Goal: Connect with others: Connect with others

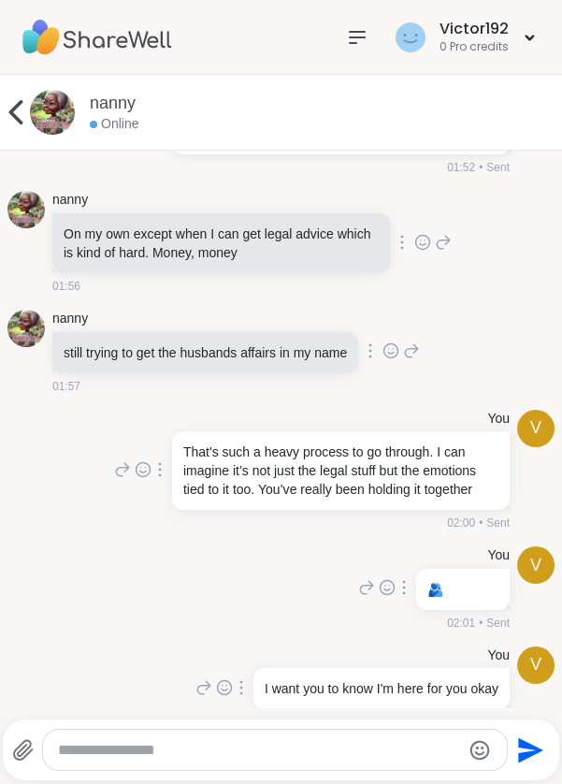
click at [234, 743] on textarea "Type your message" at bounding box center [259, 750] width 403 height 19
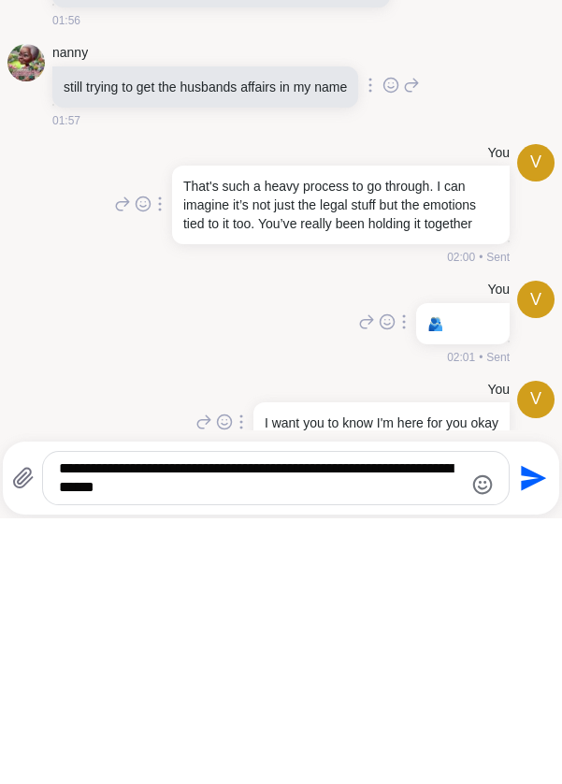
type textarea "**********"
click at [526, 755] on icon "Send" at bounding box center [532, 744] width 30 height 30
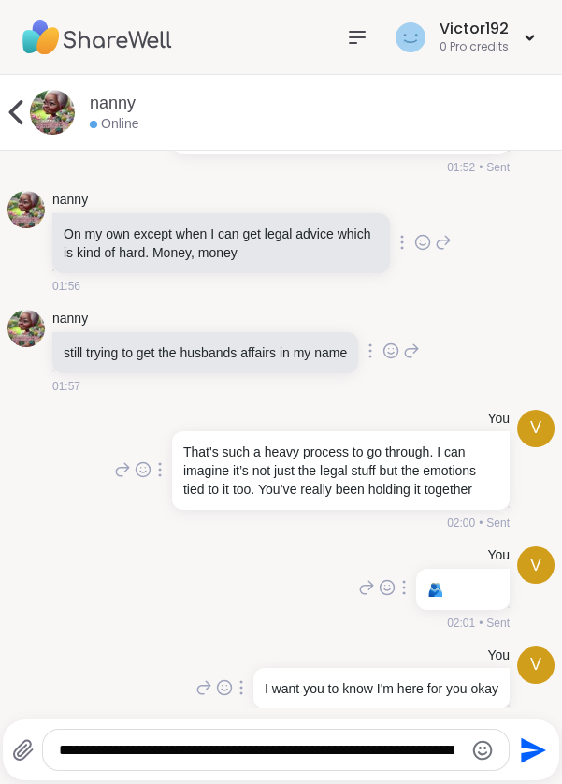
scroll to position [8887, 0]
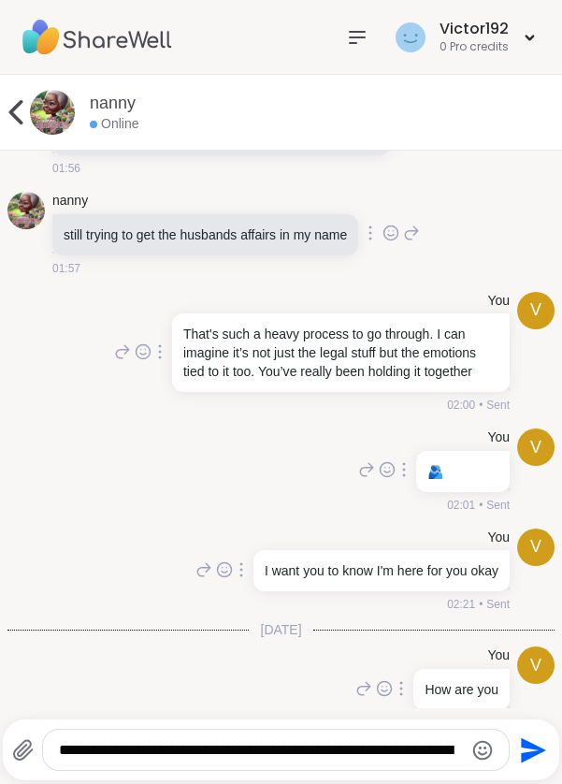
click at [283, 741] on textarea "**********" at bounding box center [260, 750] width 403 height 19
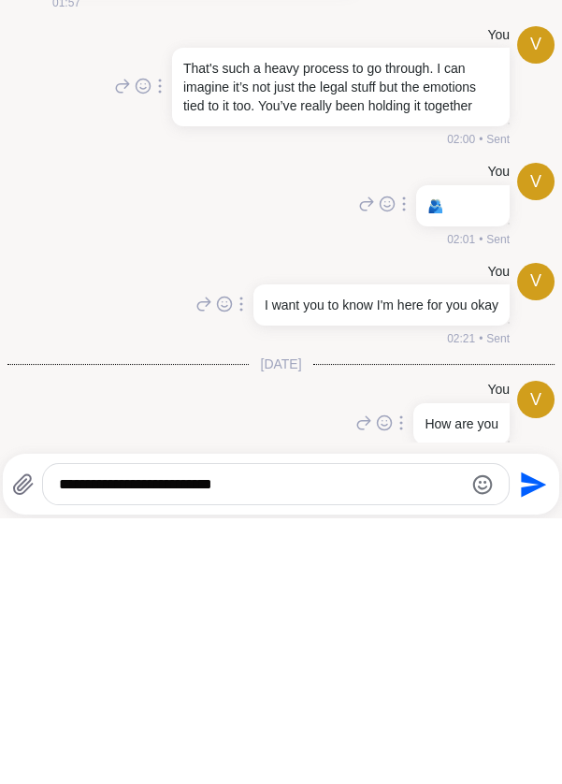
click at [194, 745] on textarea "**********" at bounding box center [260, 750] width 403 height 19
click at [363, 751] on textarea "**********" at bounding box center [260, 750] width 403 height 19
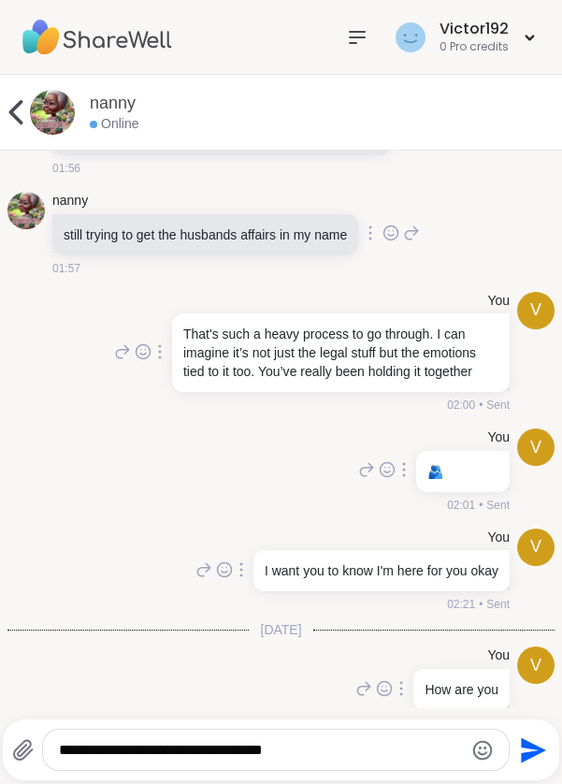
click at [403, 754] on textarea "**********" at bounding box center [260, 750] width 403 height 19
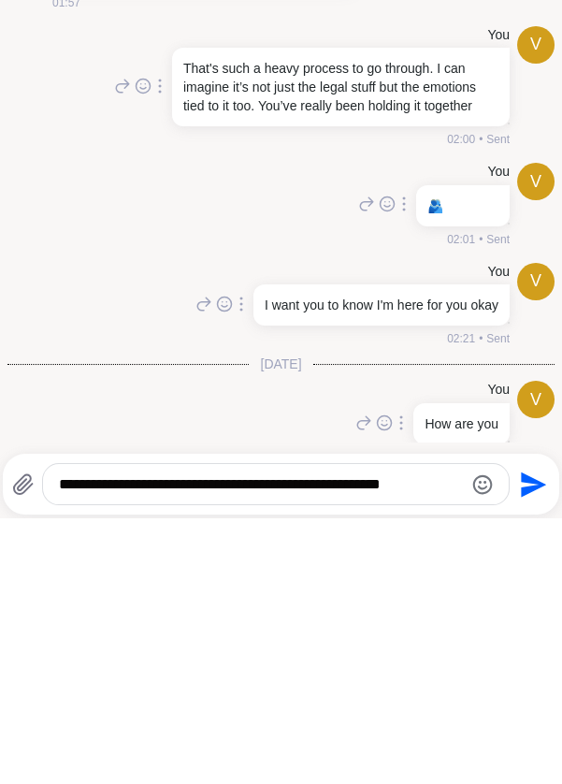
scroll to position [0, 0]
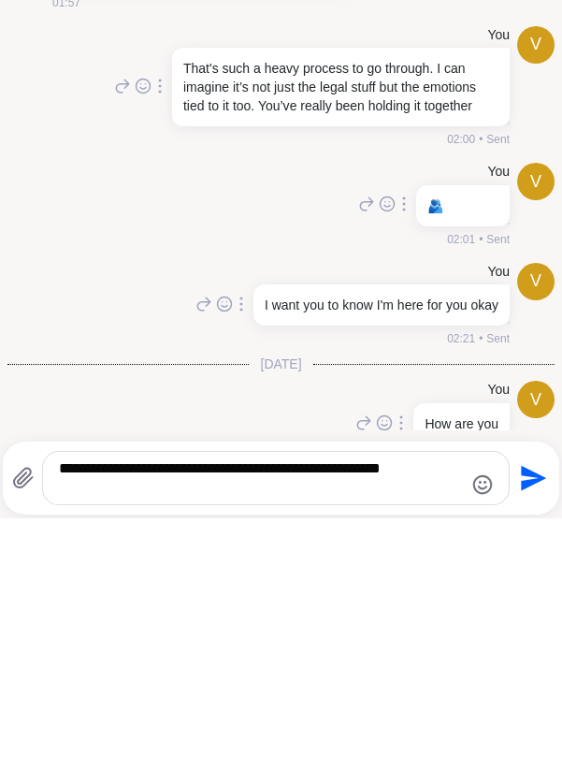
type textarea "**********"
click at [536, 745] on icon "Send" at bounding box center [533, 744] width 25 height 25
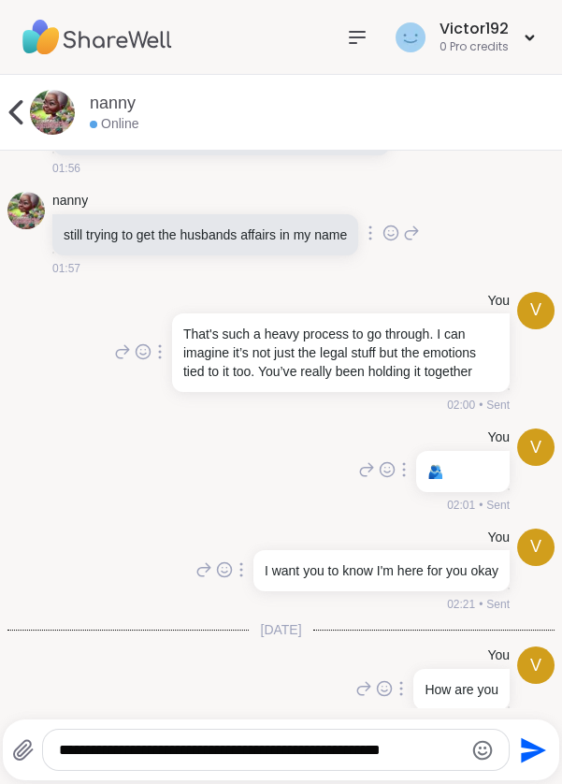
scroll to position [9004, 0]
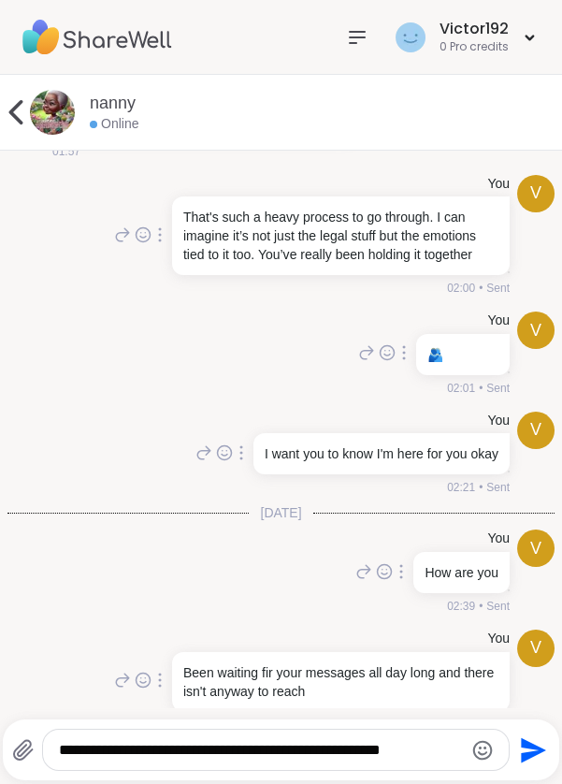
click at [17, 120] on icon at bounding box center [16, 112] width 14 height 24
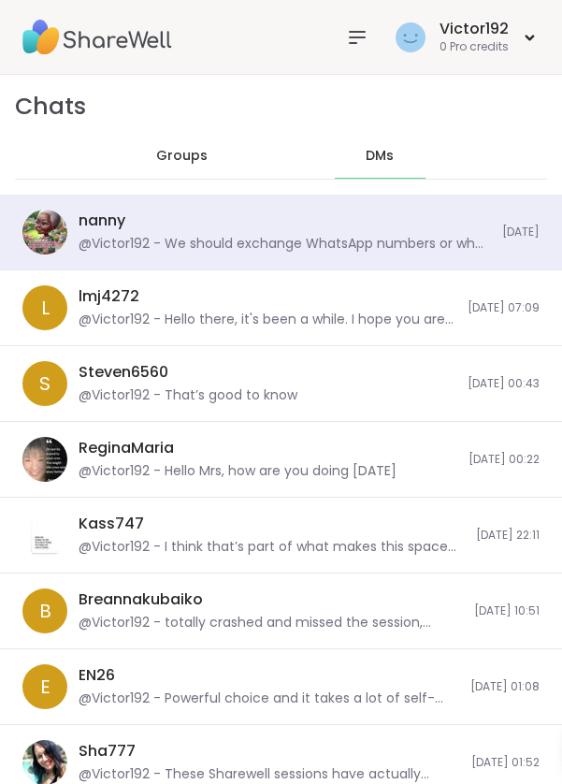
scroll to position [17550, 0]
click at [160, 294] on div "lmj4272 @Victor192 - Hello there, it's been a while. I hope you are good" at bounding box center [268, 307] width 378 height 43
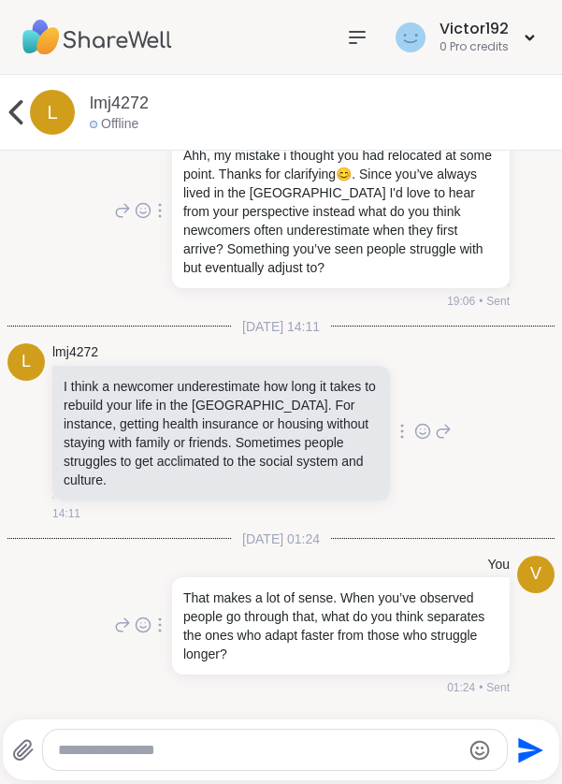
scroll to position [0, 0]
click at [7, 97] on icon at bounding box center [15, 112] width 37 height 37
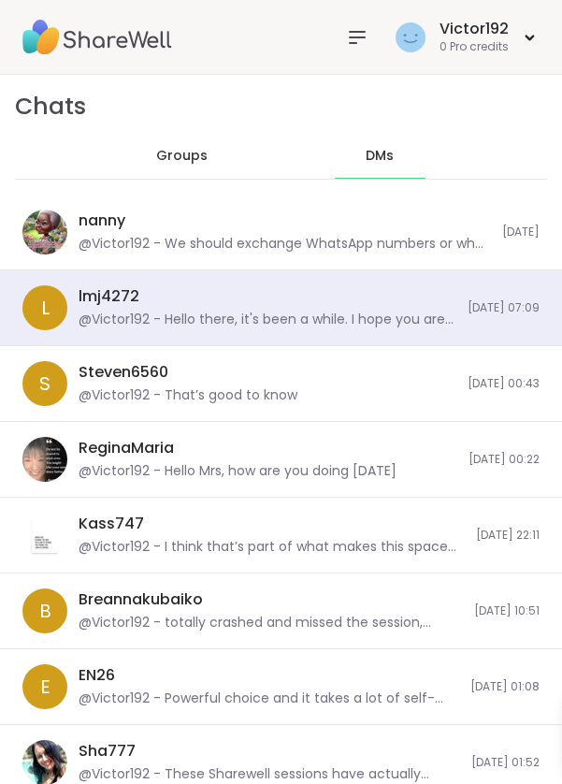
scroll to position [59504, 0]
click at [283, 423] on div "ReginaMaria @Victor192 - Hello Mrs, how are you doing today 12/08/2025, 00:22" at bounding box center [281, 460] width 562 height 76
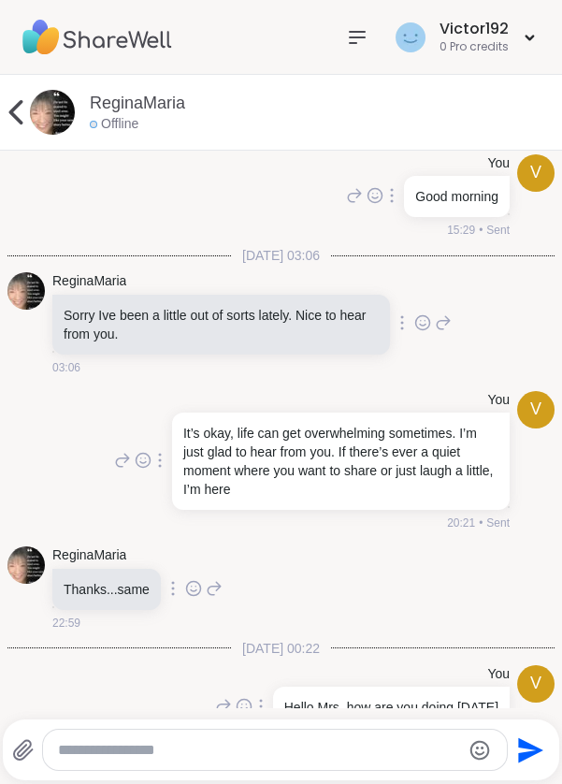
click at [28, 97] on icon at bounding box center [15, 112] width 37 height 37
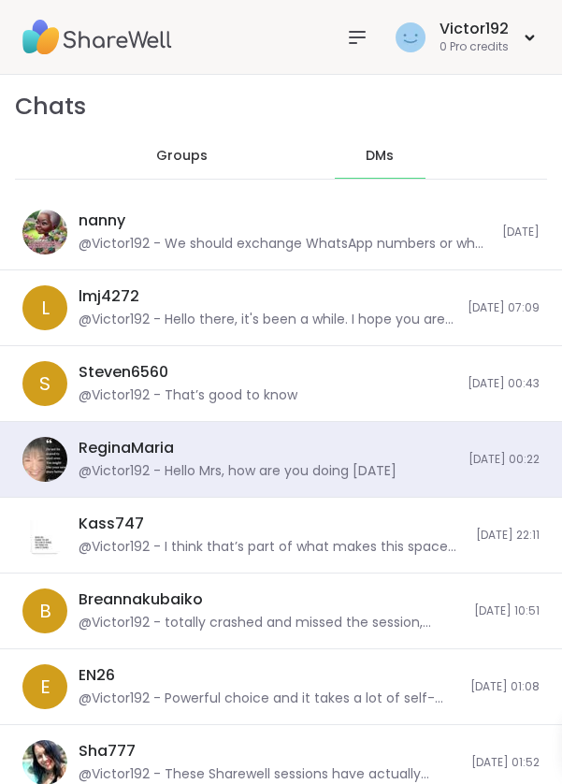
scroll to position [0, 0]
click at [375, 396] on div "Steven6560 @Victor192 - That’s good to know" at bounding box center [268, 383] width 378 height 43
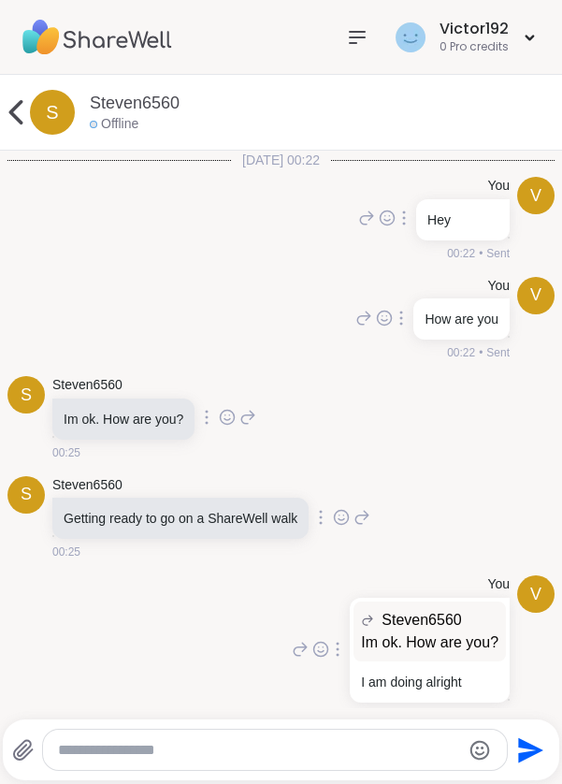
scroll to position [183, 0]
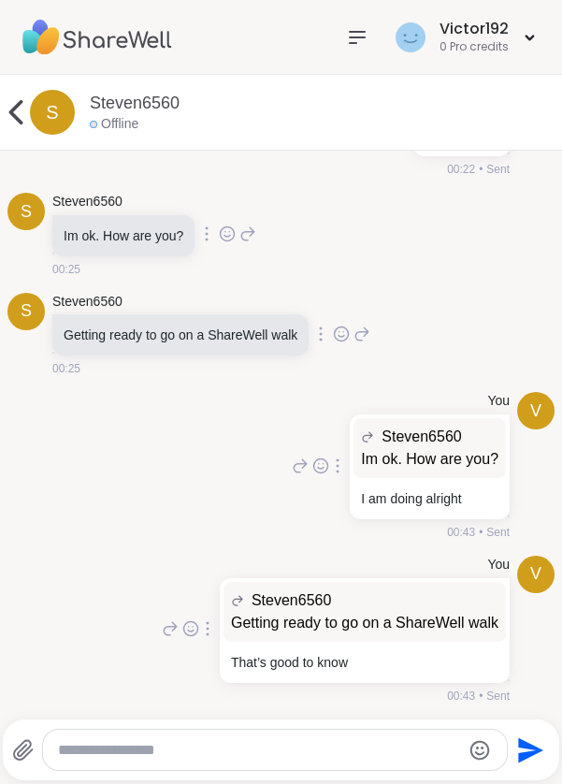
click at [11, 95] on icon at bounding box center [15, 112] width 37 height 37
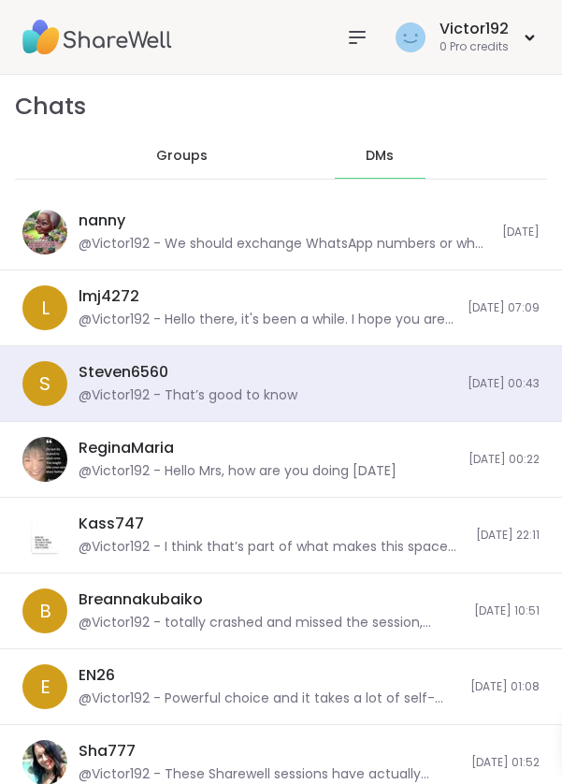
scroll to position [0, 0]
click at [270, 590] on div "Breannakubaiko @Victor192 - totally crashed and missed the session, guess my bo…" at bounding box center [271, 611] width 385 height 43
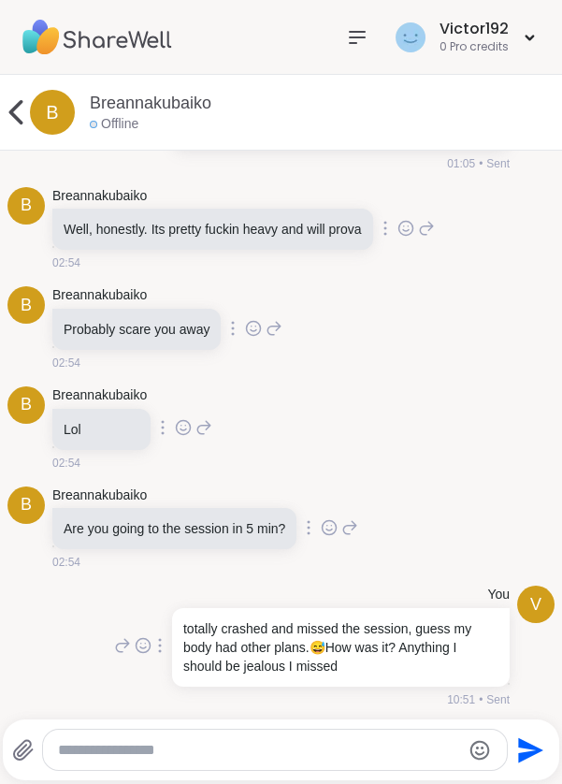
click at [15, 96] on icon at bounding box center [15, 112] width 37 height 37
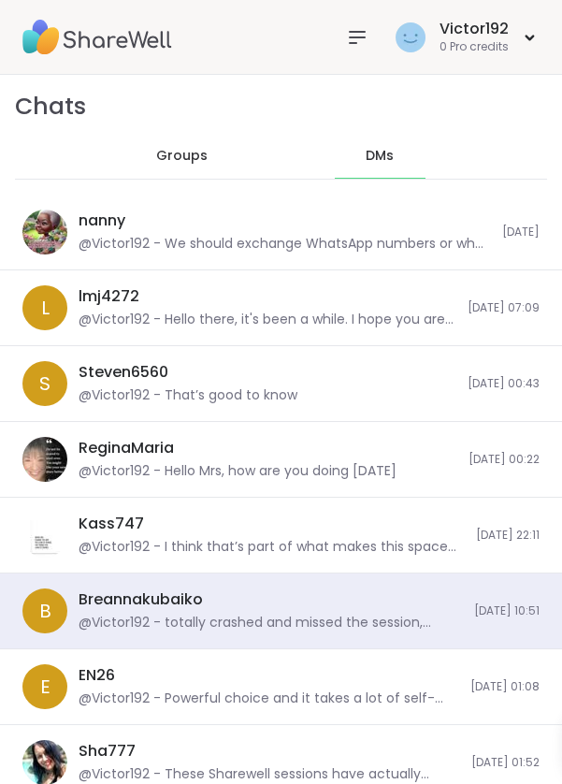
click at [297, 555] on div "@Victor192 - I think that’s part of what makes this space between us feel rare …" at bounding box center [272, 547] width 387 height 19
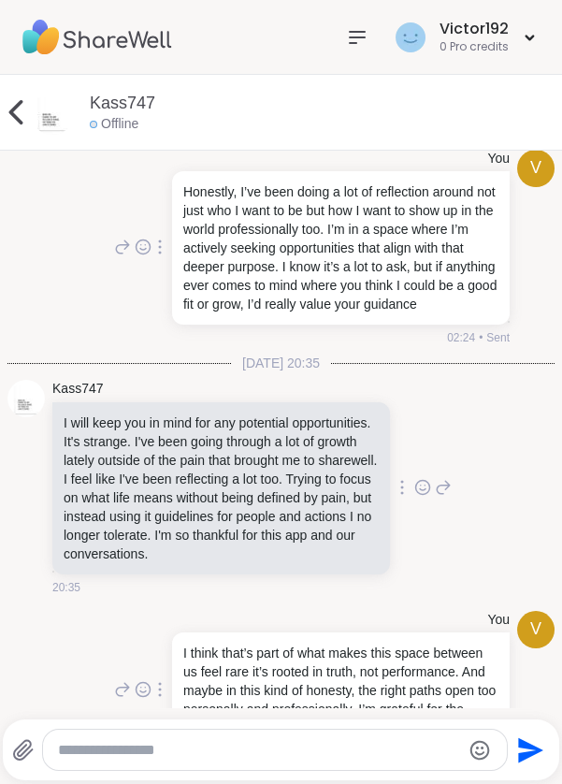
click at [12, 97] on icon at bounding box center [15, 112] width 37 height 37
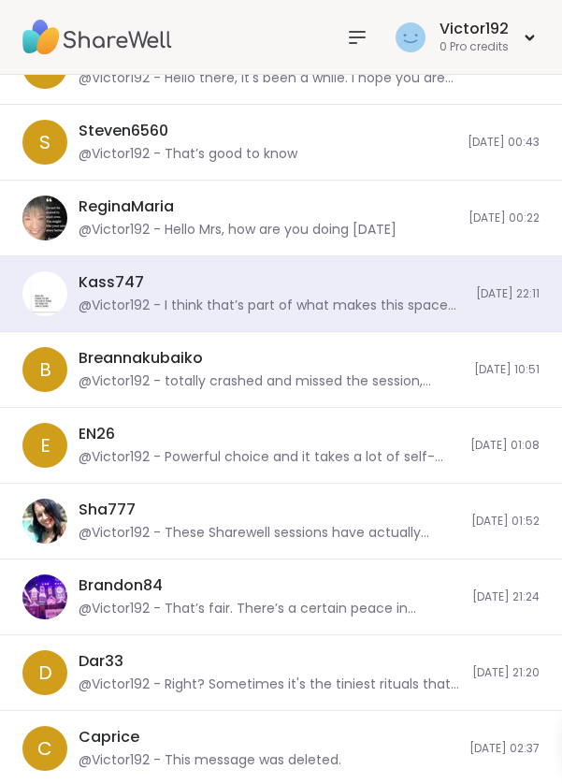
scroll to position [256, 0]
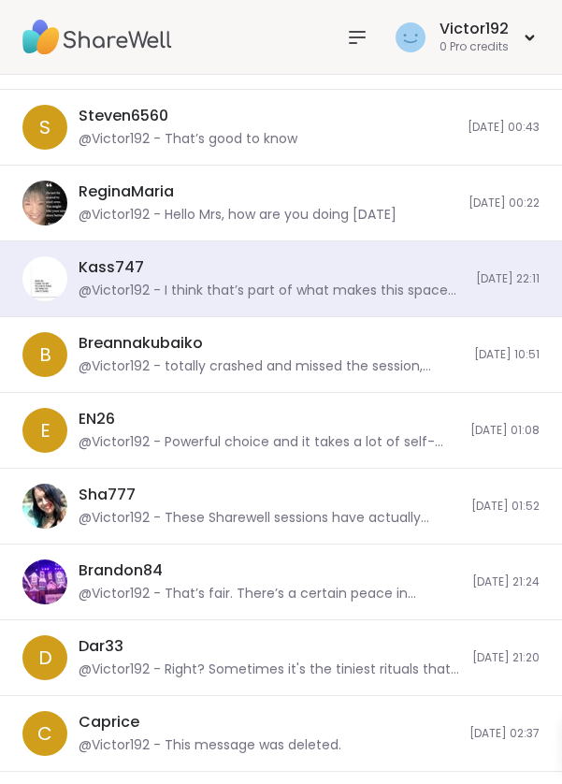
click at [330, 443] on div "@Victor192 - Powerful choice and it takes a lot of self-awareness to step back …" at bounding box center [269, 442] width 381 height 19
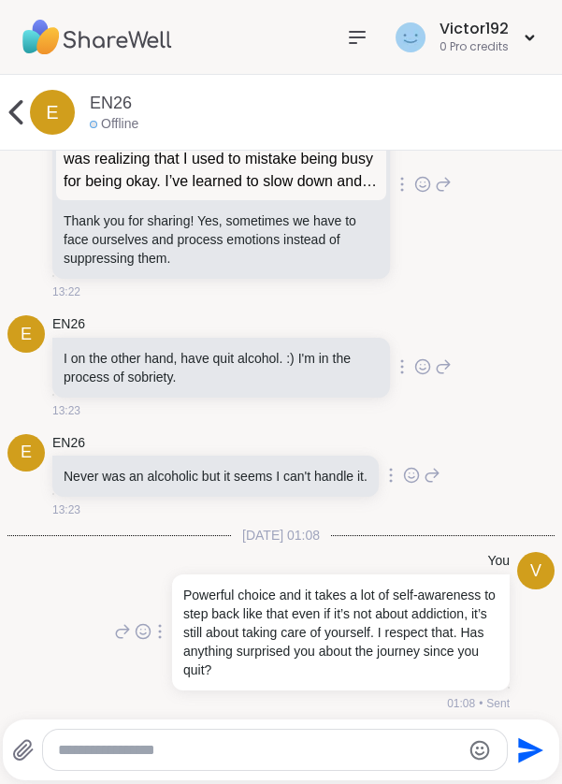
click at [11, 95] on icon at bounding box center [15, 112] width 37 height 37
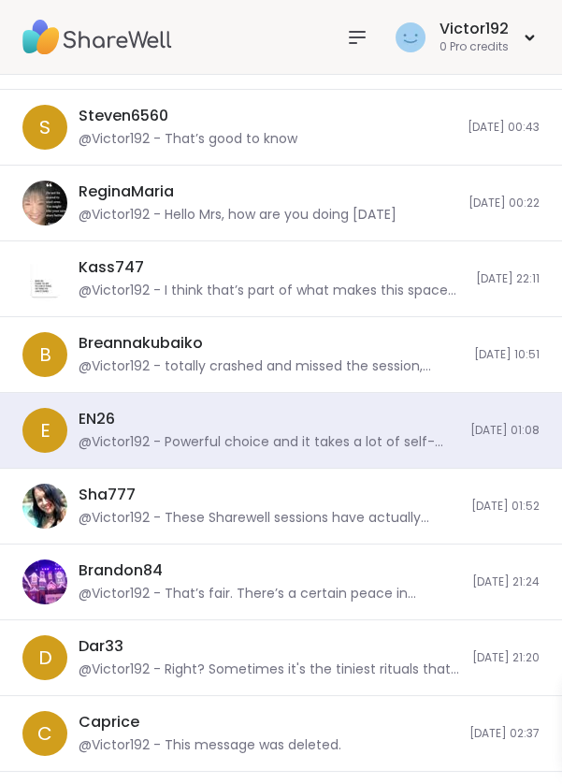
scroll to position [0, 0]
click at [279, 527] on div "Sha777 @Victor192 - These Sharewell sessions have actually become this unexpect…" at bounding box center [281, 507] width 562 height 76
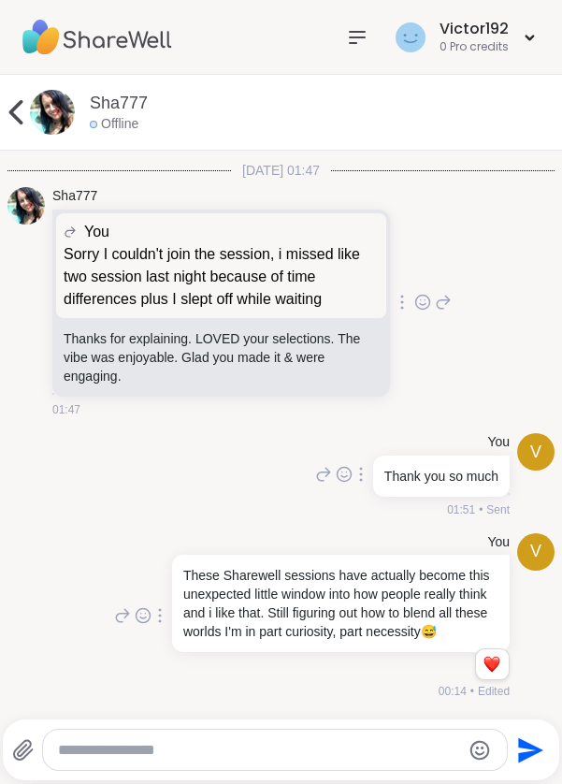
click at [9, 95] on icon at bounding box center [15, 112] width 37 height 37
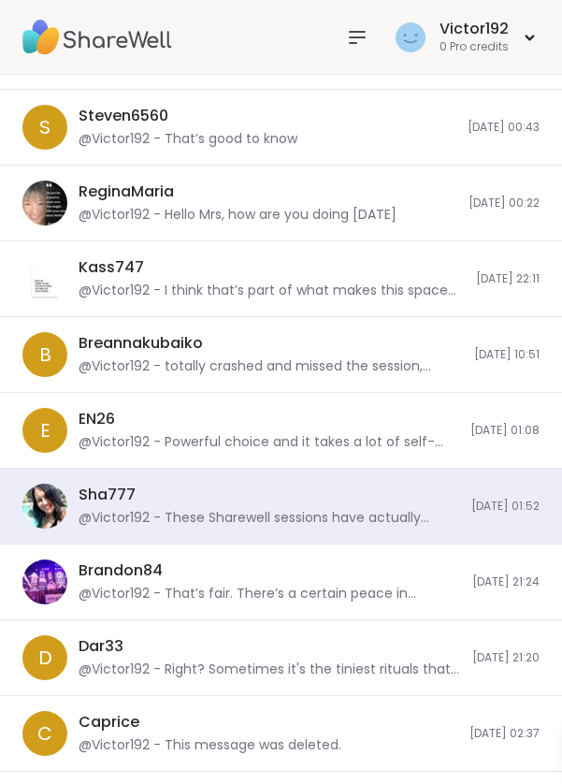
scroll to position [4104, 0]
click at [255, 591] on div "@Victor192 - That’s fair. There’s a certain peace in surrendering things to a h…" at bounding box center [270, 594] width 383 height 19
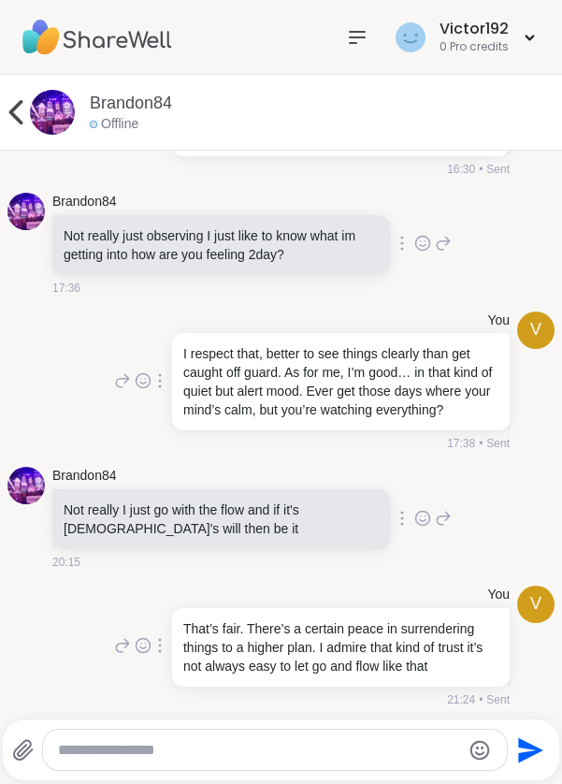
click at [13, 98] on icon at bounding box center [15, 112] width 37 height 37
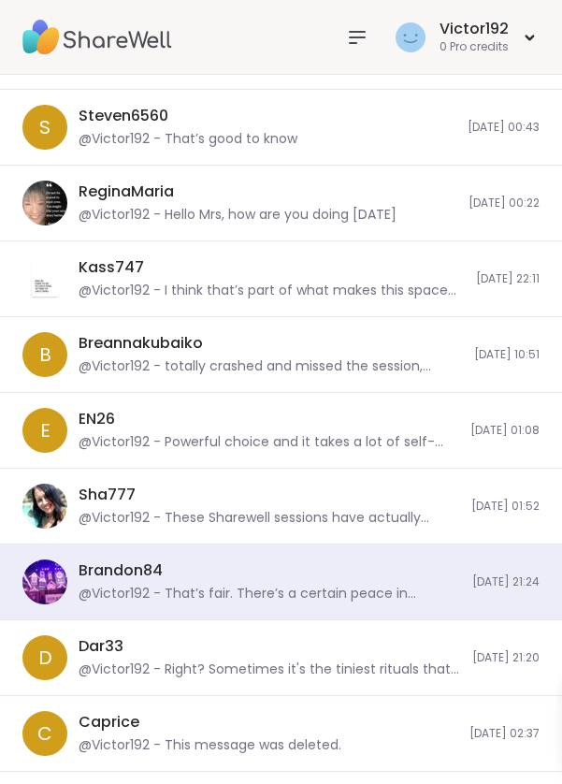
click at [240, 620] on div "D Dar33 @Victor192 - Right? Sometimes it's the tiniest rituals that keep us san…" at bounding box center [281, 658] width 562 height 76
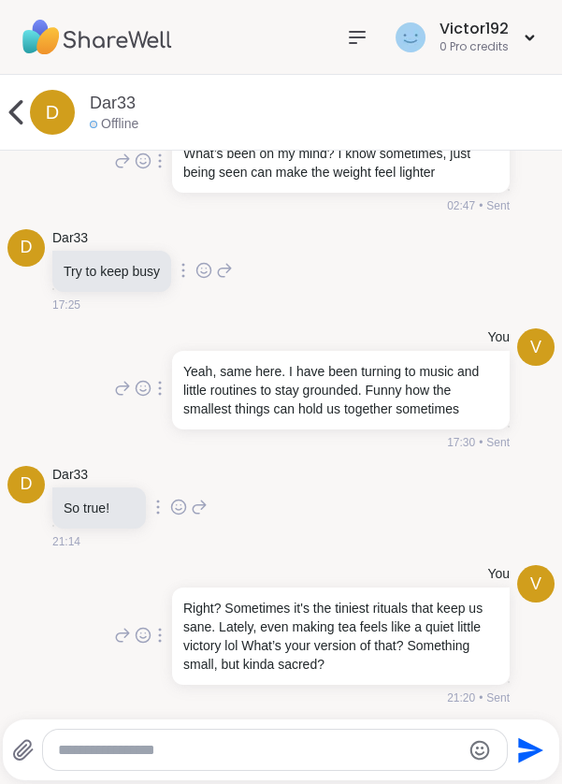
click at [17, 101] on icon at bounding box center [15, 112] width 37 height 37
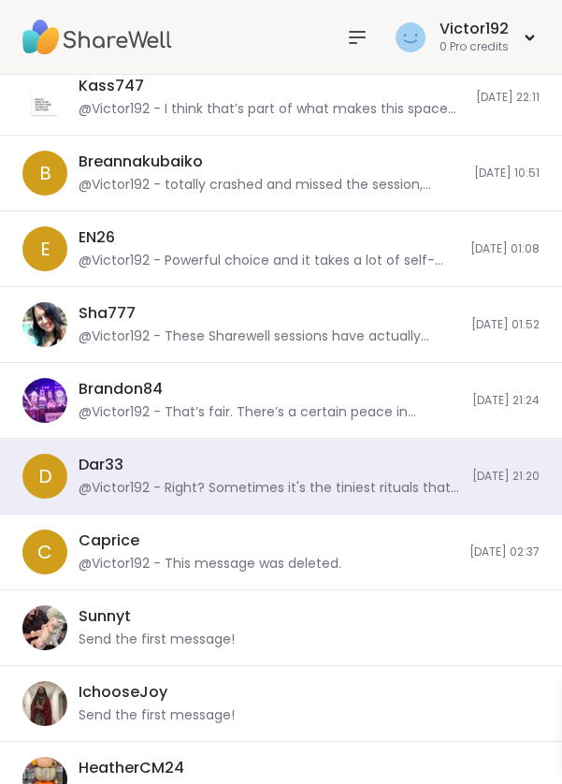
scroll to position [443, 0]
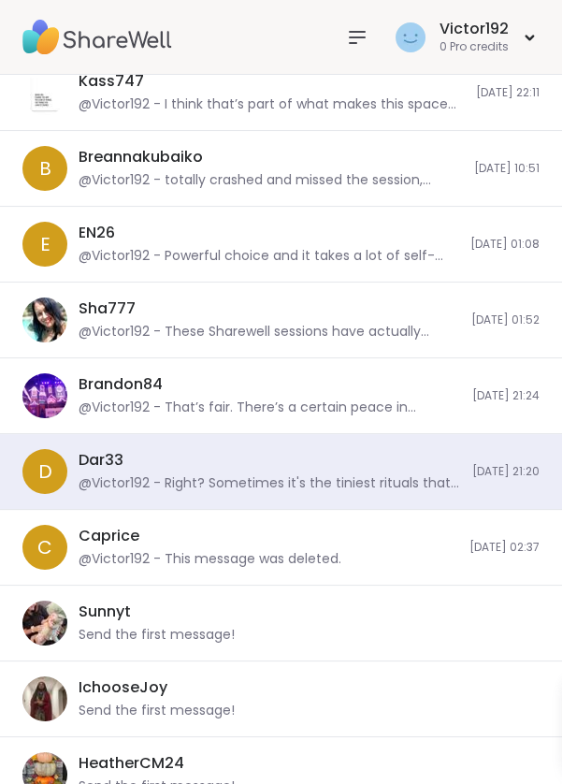
click at [255, 556] on div "@Victor192 - This message was deleted." at bounding box center [210, 559] width 263 height 19
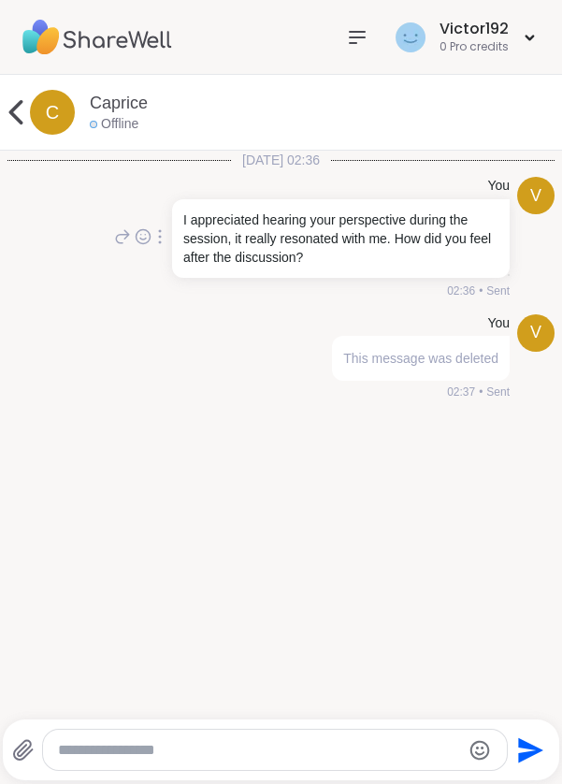
click at [13, 98] on icon at bounding box center [15, 112] width 37 height 37
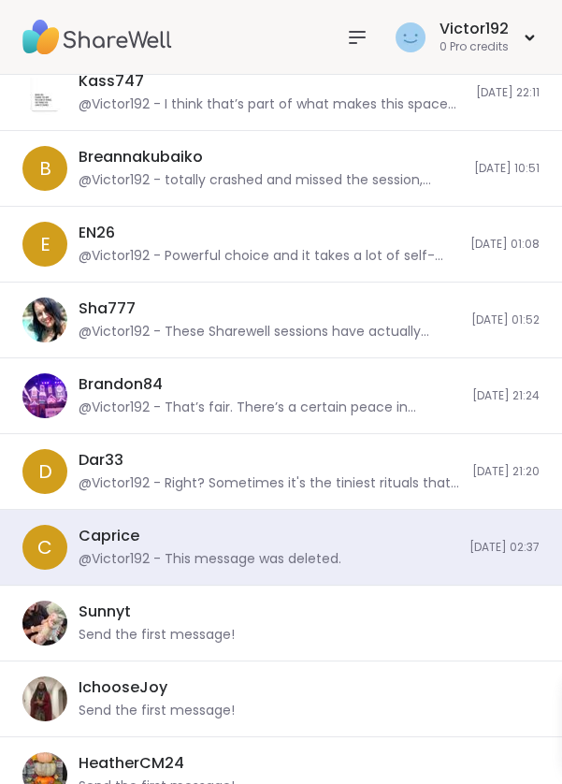
click at [227, 664] on div "IchooseJoy Send the first message!" at bounding box center [281, 700] width 562 height 76
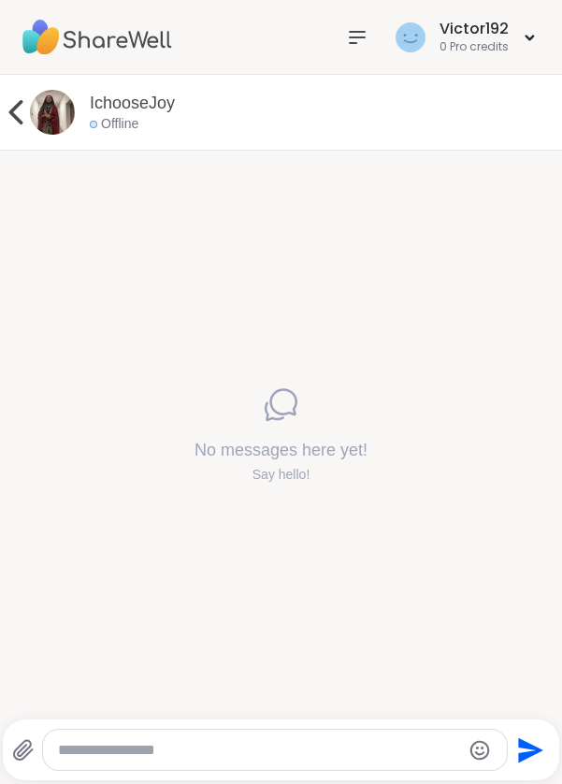
click at [18, 100] on icon at bounding box center [15, 112] width 37 height 37
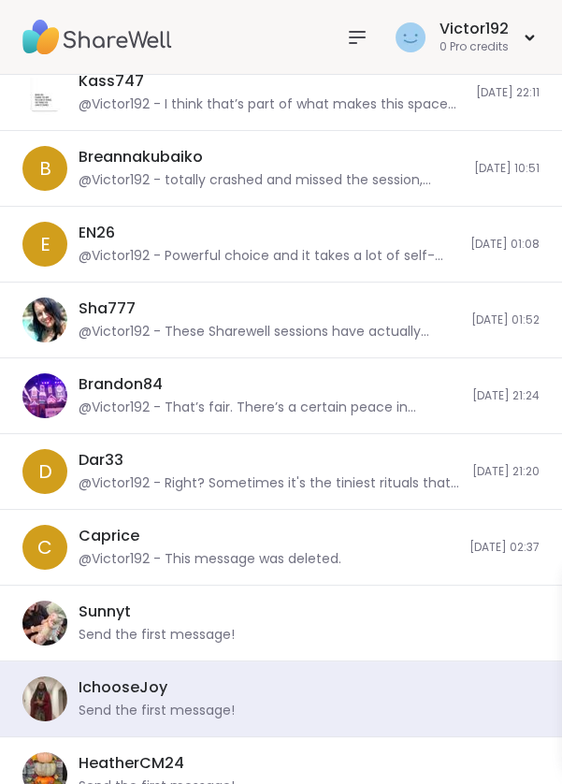
click at [252, 607] on div "Sunnyt Send the first message!" at bounding box center [304, 623] width 450 height 43
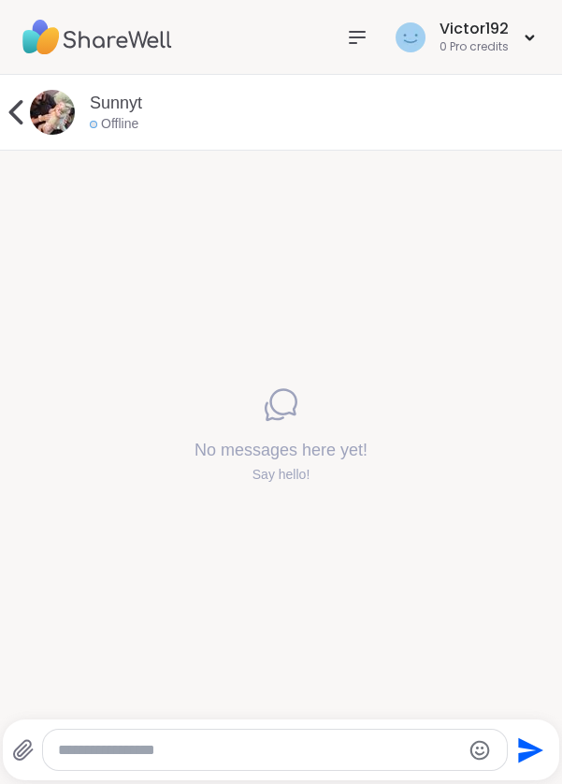
click at [14, 99] on icon at bounding box center [15, 112] width 37 height 37
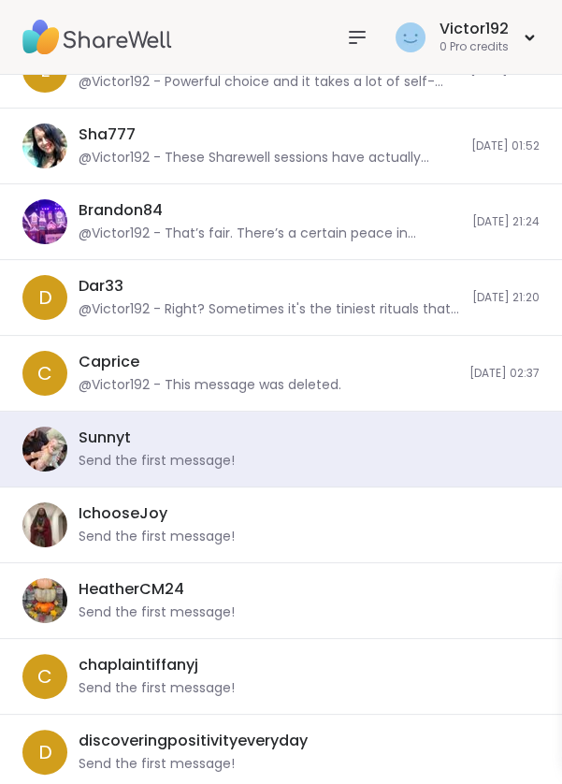
scroll to position [0, 0]
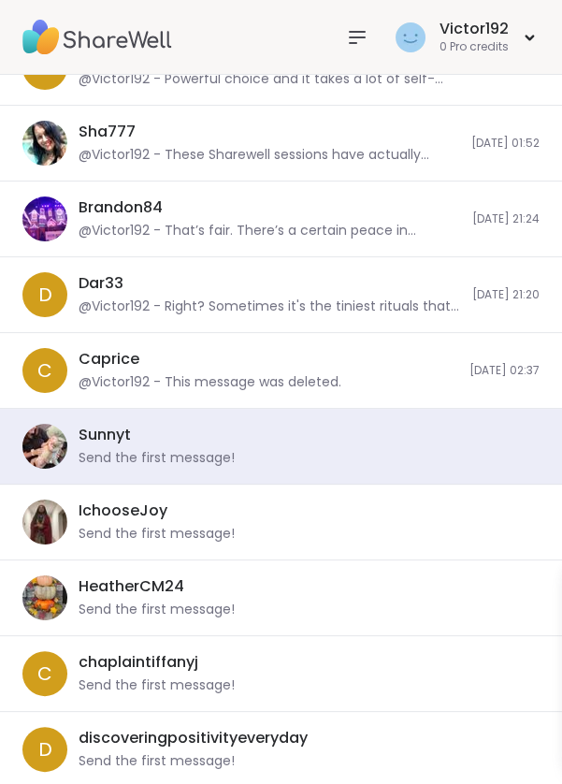
click at [248, 593] on div "HeatherCM24 Send the first message!" at bounding box center [304, 597] width 450 height 43
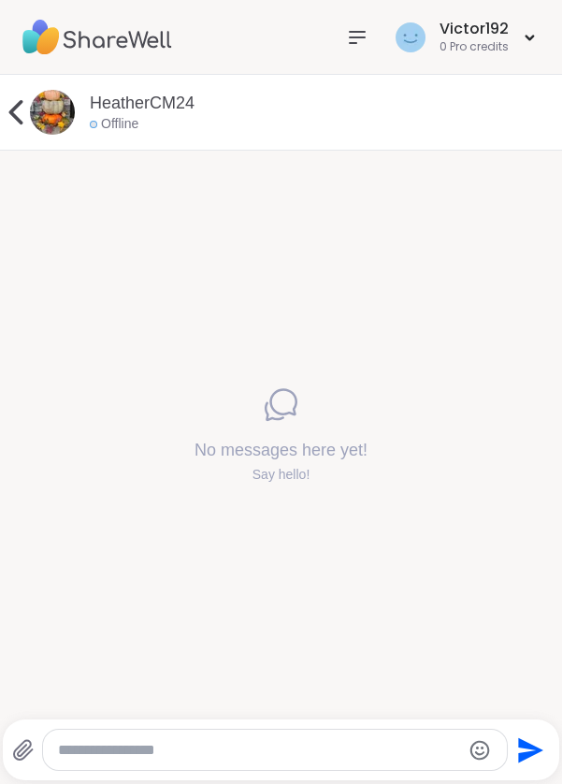
click at [14, 98] on icon at bounding box center [15, 112] width 37 height 37
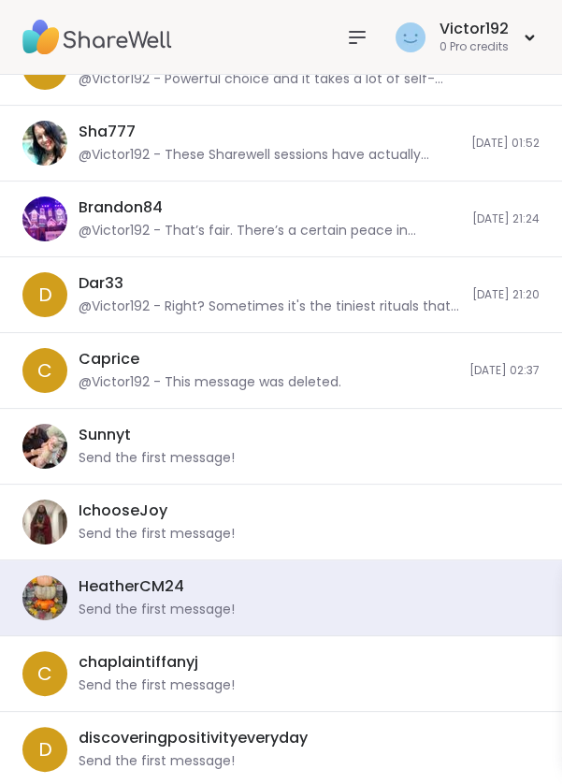
click at [221, 712] on div "d discoveringpositivityeveryday Send the first message!" at bounding box center [281, 750] width 562 height 76
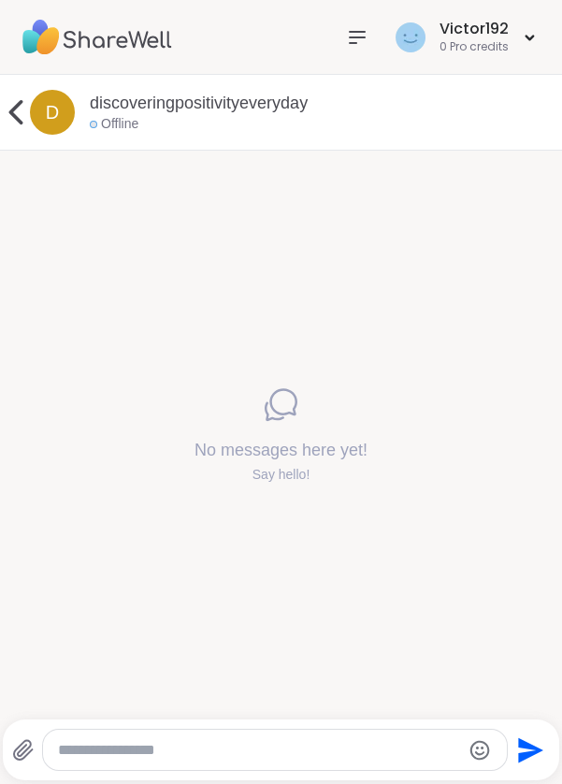
click at [17, 100] on icon at bounding box center [15, 112] width 37 height 37
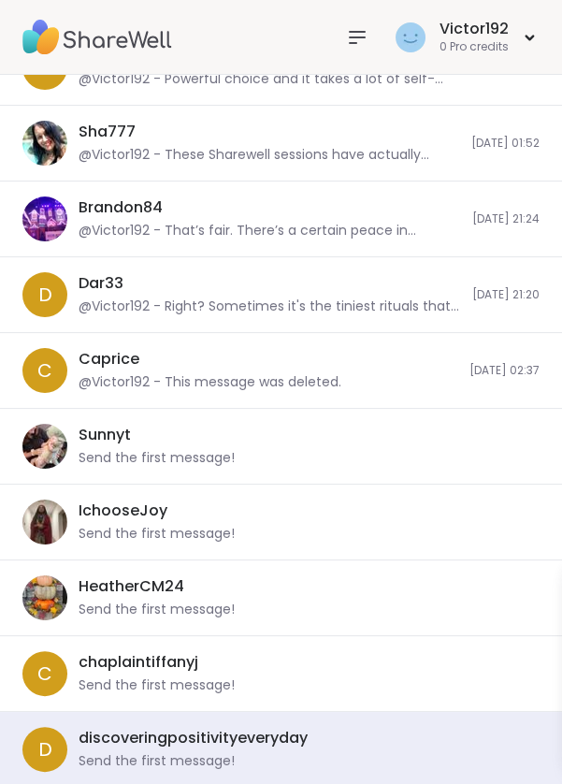
click at [226, 677] on div "Send the first message!" at bounding box center [157, 686] width 156 height 19
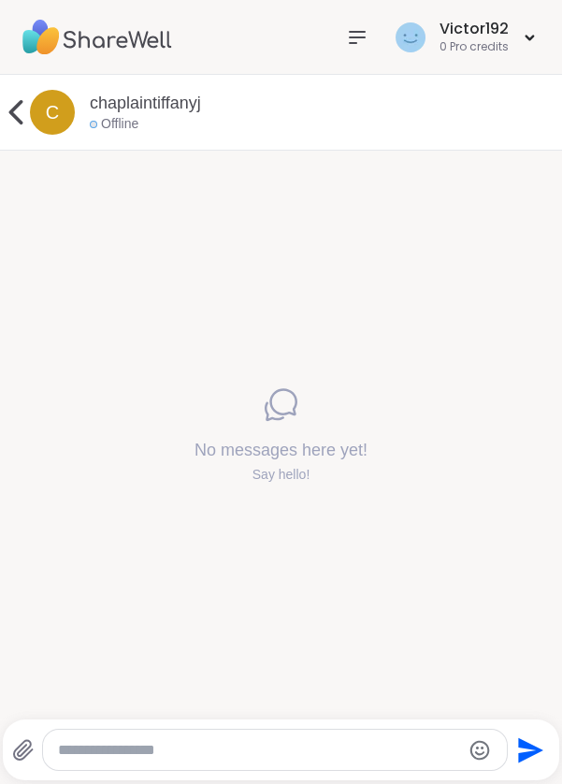
click at [20, 101] on icon at bounding box center [16, 112] width 14 height 24
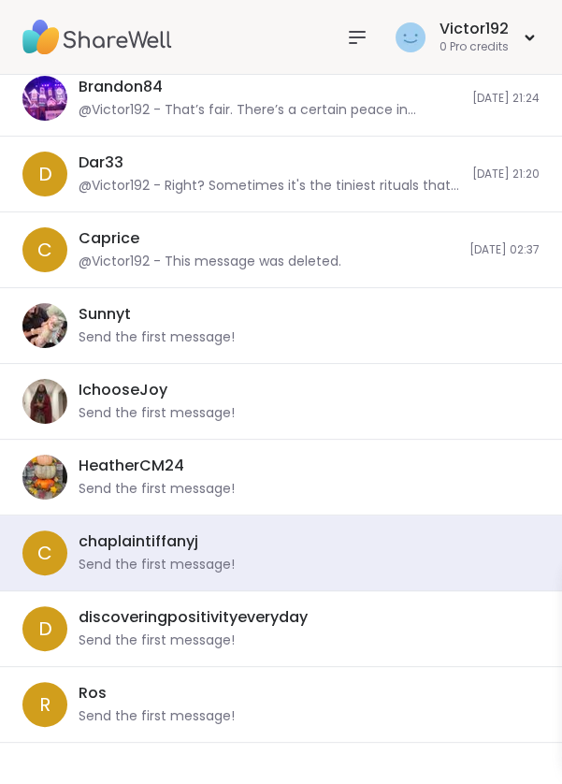
click at [221, 708] on div "Send the first message!" at bounding box center [157, 717] width 156 height 19
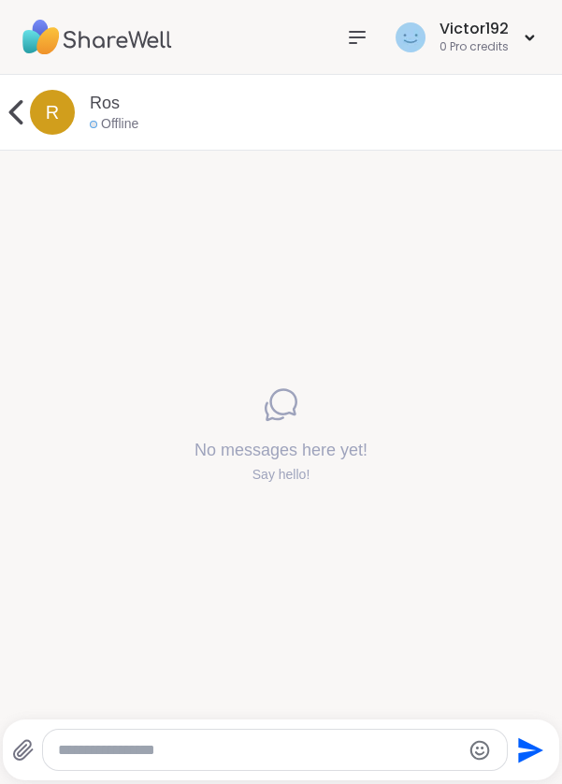
click at [20, 100] on icon at bounding box center [15, 112] width 37 height 37
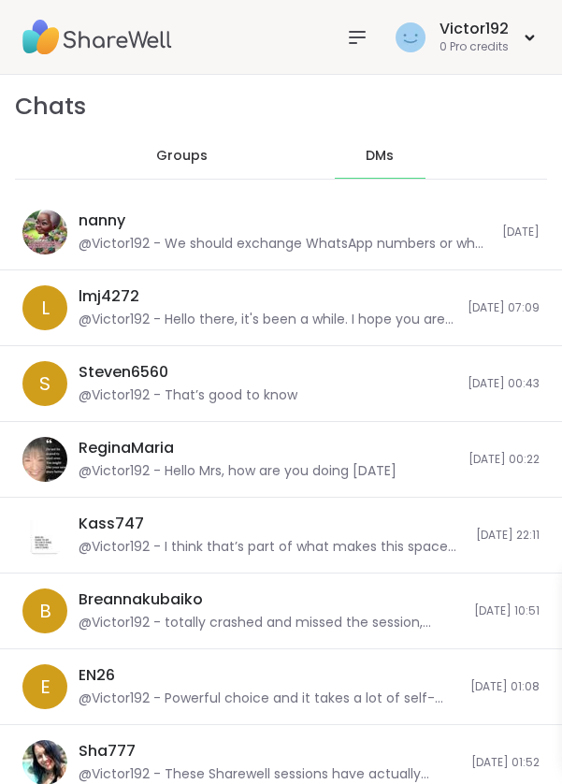
click at [144, 217] on div "nanny @Victor192 - We should exchange WhatsApp numbers or what do you think" at bounding box center [285, 232] width 413 height 43
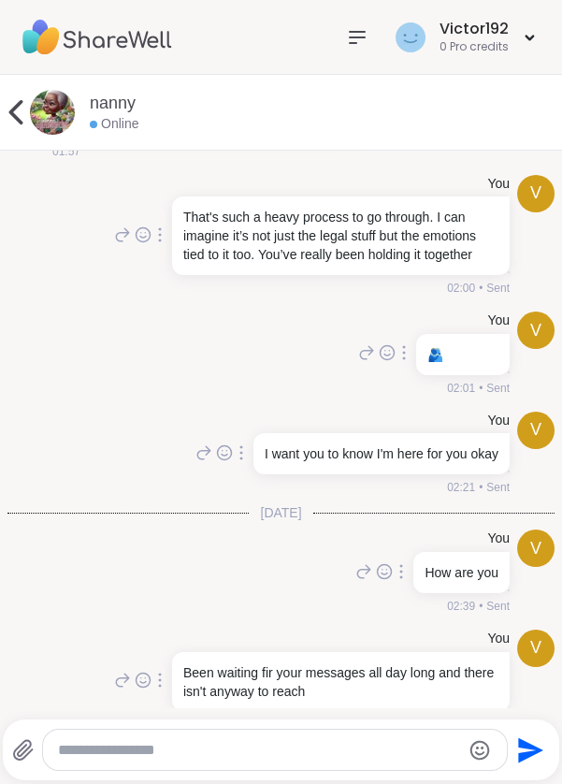
click at [104, 101] on link "nanny" at bounding box center [113, 103] width 46 height 23
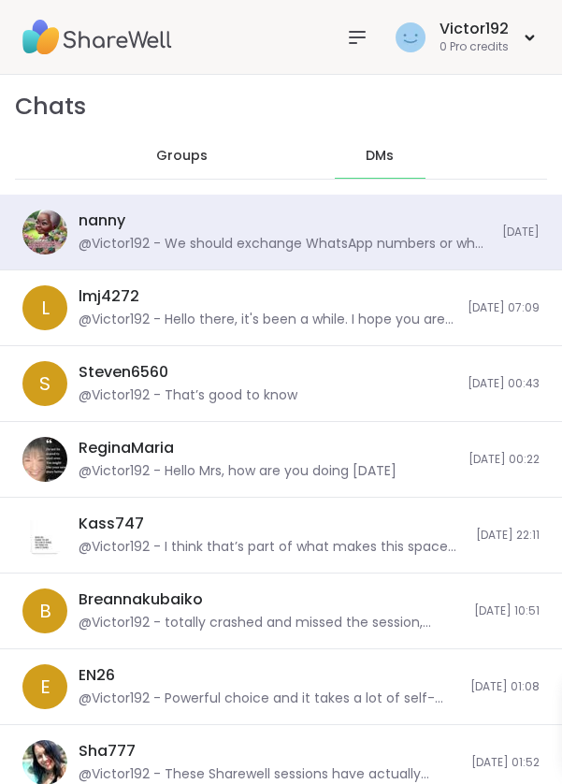
click at [144, 213] on div "nanny @Victor192 - We should exchange WhatsApp numbers or what do you think" at bounding box center [285, 232] width 413 height 43
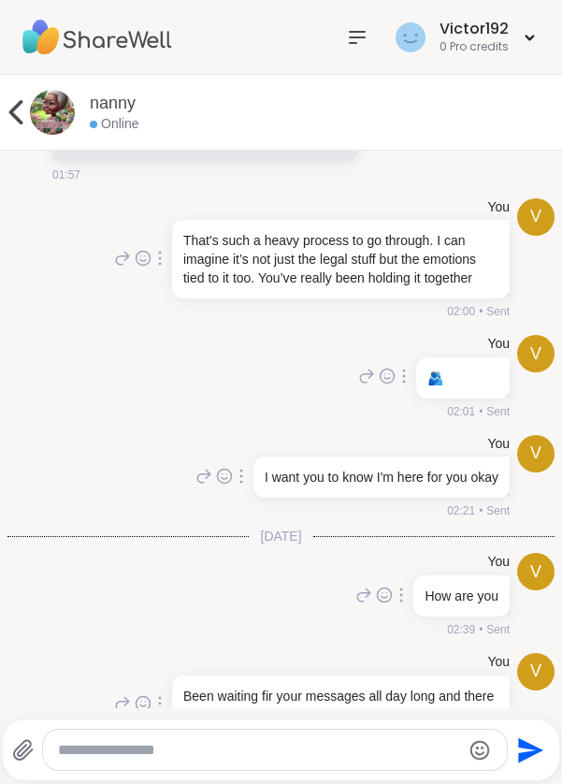
scroll to position [9004, 0]
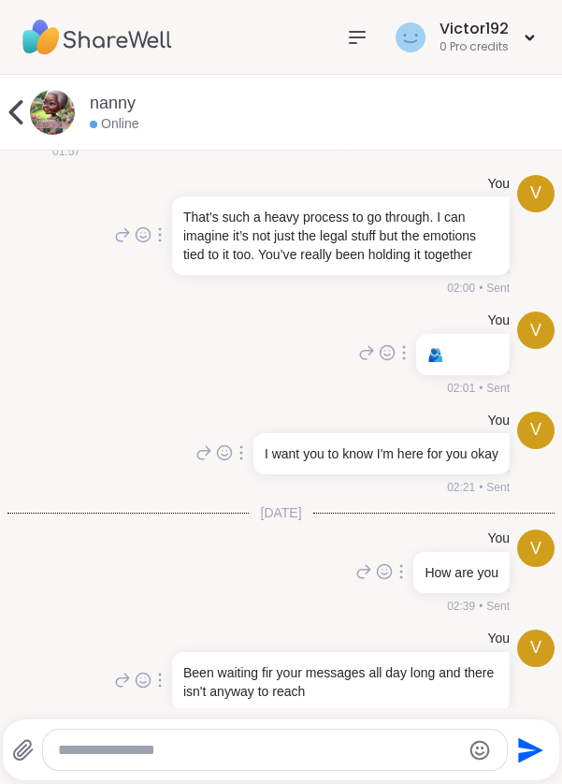
click at [11, 95] on icon at bounding box center [15, 112] width 37 height 37
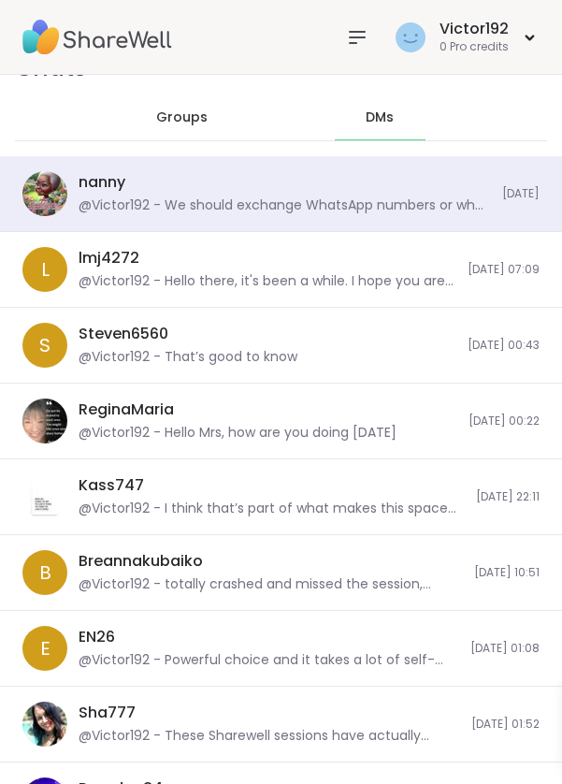
scroll to position [39, 0]
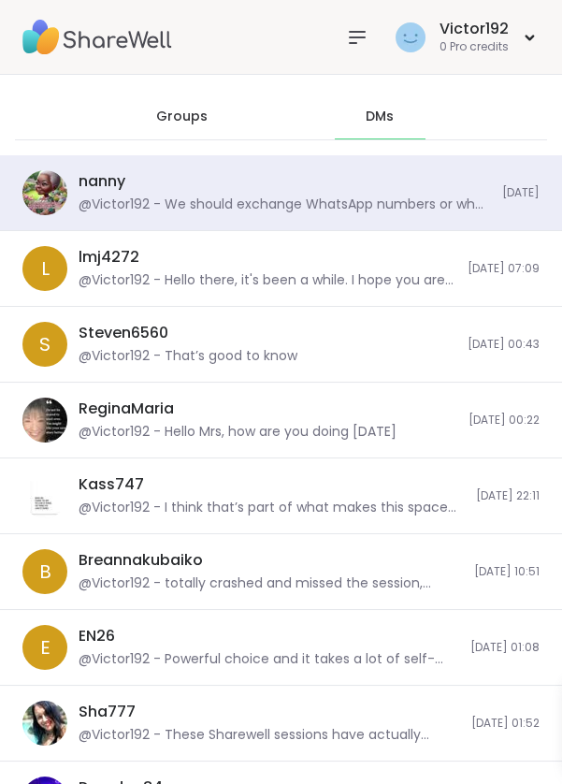
click at [124, 180] on div "nanny" at bounding box center [102, 181] width 47 height 21
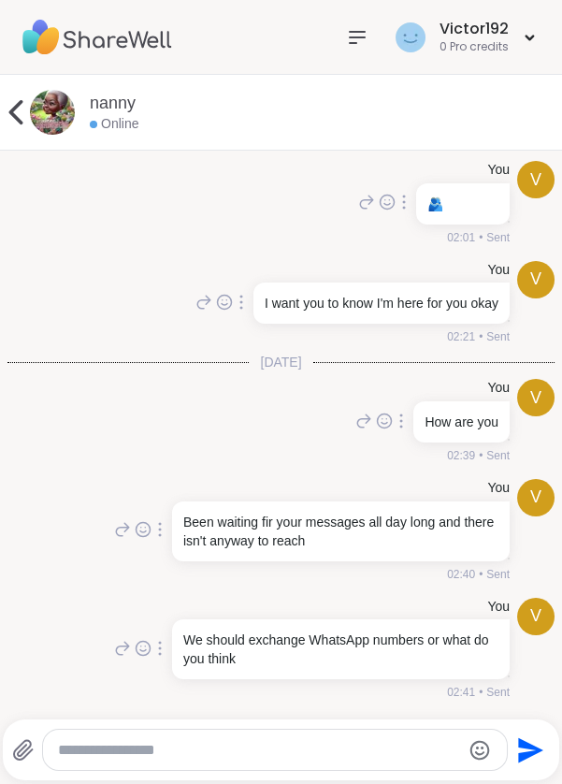
scroll to position [9004, 0]
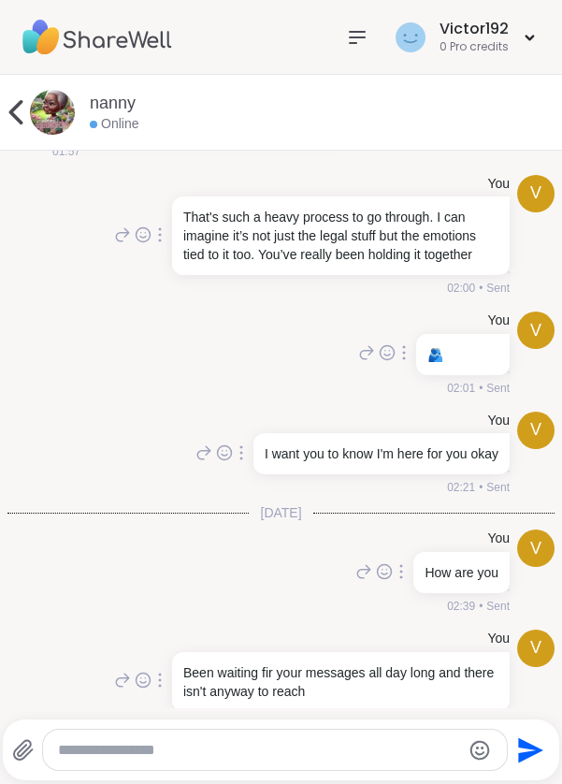
click at [20, 97] on icon at bounding box center [15, 112] width 37 height 37
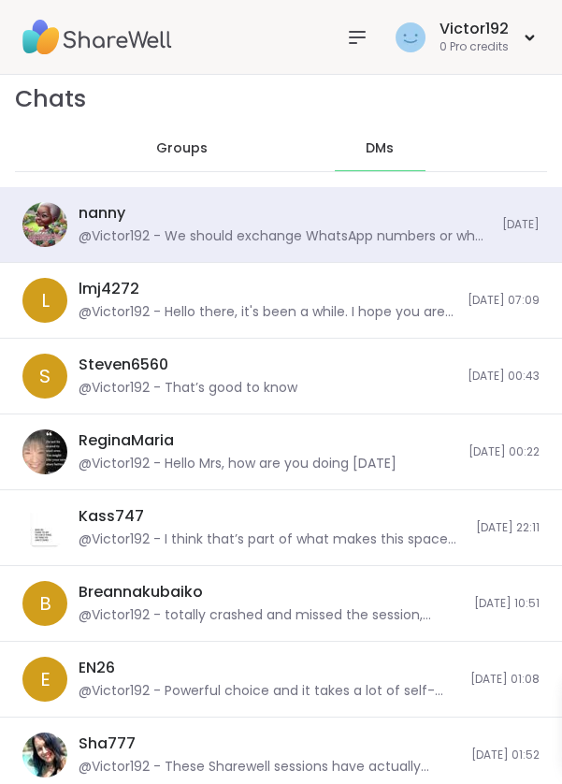
scroll to position [0, 0]
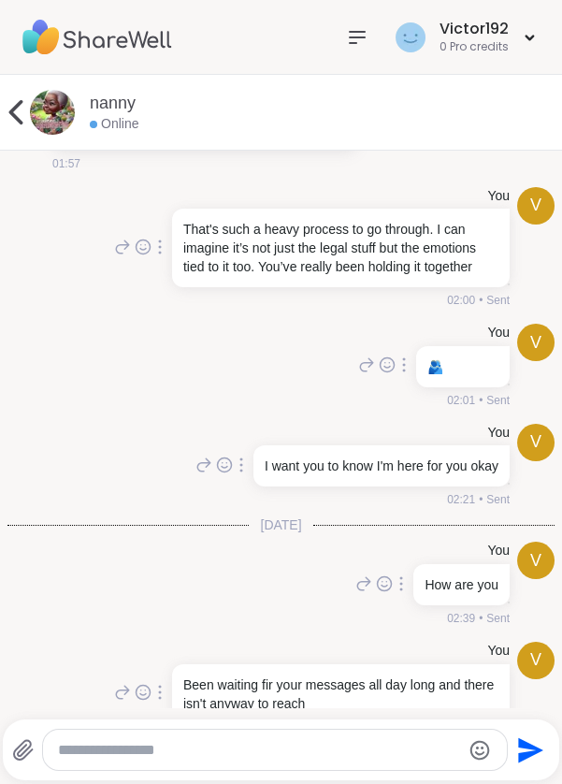
scroll to position [9004, 0]
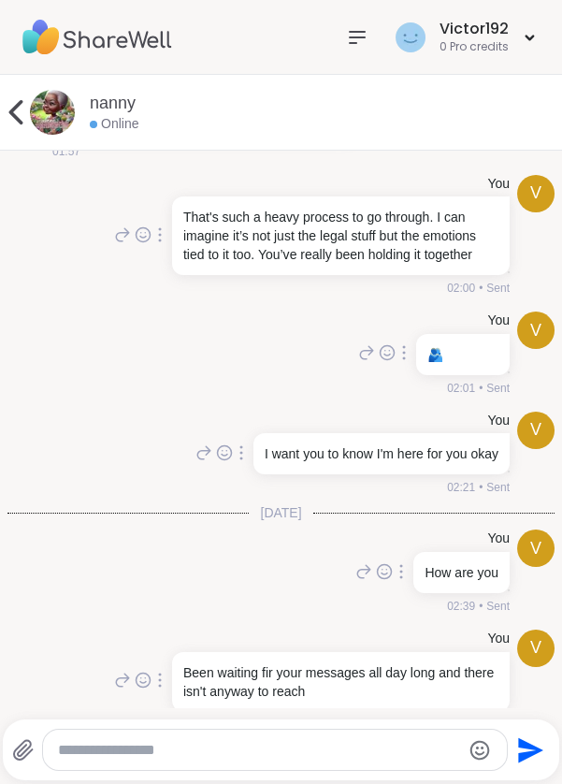
click at [45, 79] on div "nanny Online" at bounding box center [281, 113] width 562 height 76
click at [36, 91] on div "nanny Online" at bounding box center [281, 113] width 562 height 76
click at [34, 109] on img at bounding box center [52, 112] width 45 height 45
click at [13, 94] on icon at bounding box center [15, 112] width 37 height 37
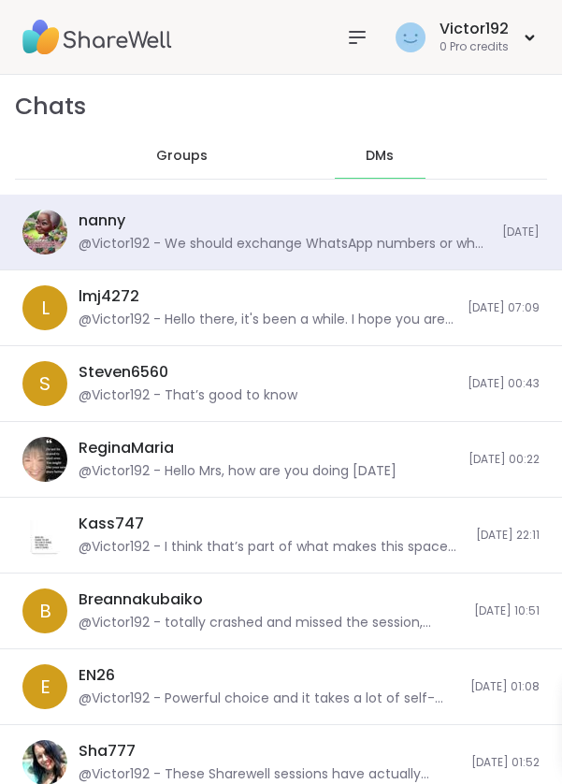
scroll to position [17550, 0]
click at [161, 212] on div "nanny @Victor192 - We should exchange WhatsApp numbers or what do you think" at bounding box center [285, 232] width 413 height 43
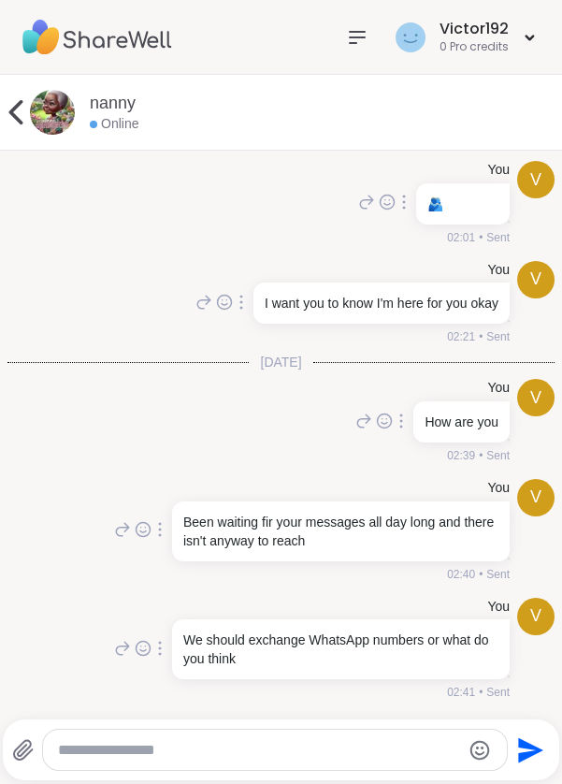
scroll to position [9004, 0]
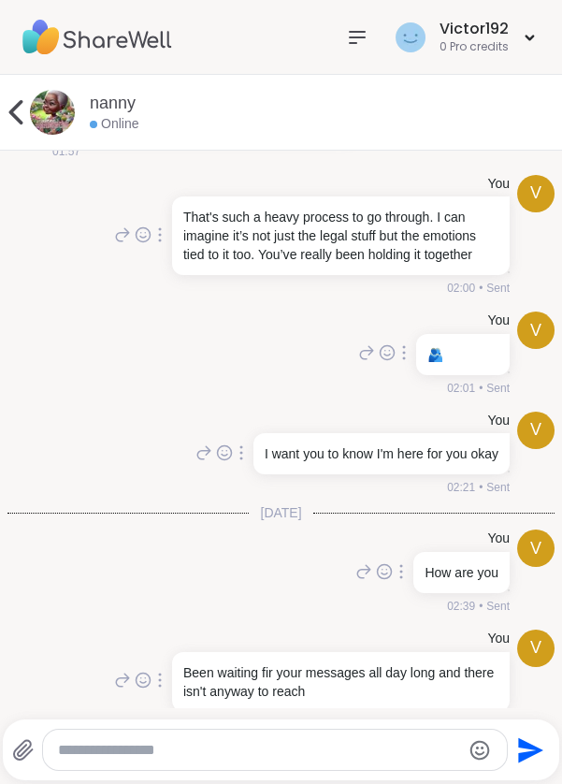
click at [32, 68] on img at bounding box center [97, 38] width 150 height 66
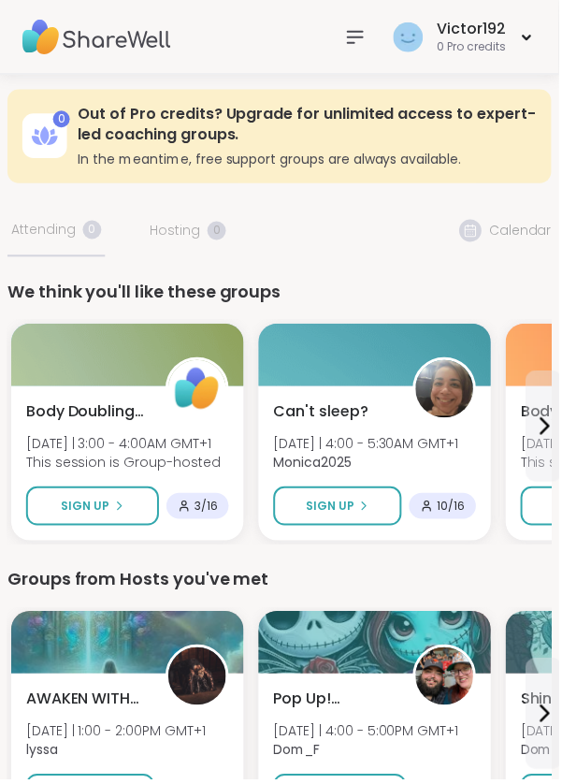
click at [346, 46] on icon at bounding box center [357, 37] width 22 height 22
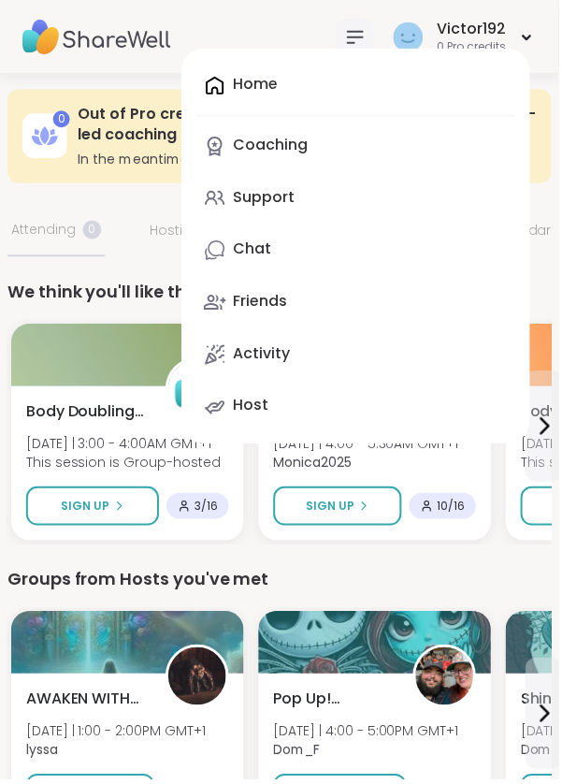
click at [297, 234] on link "Chat" at bounding box center [357, 251] width 321 height 45
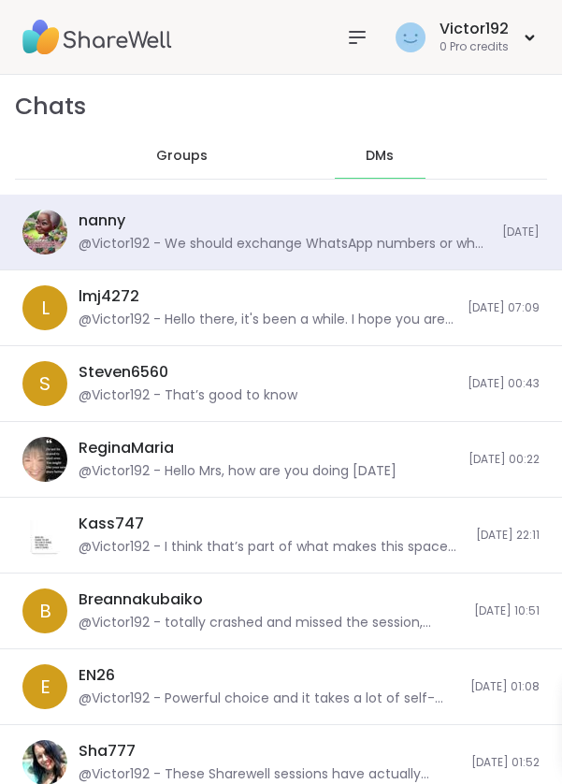
scroll to position [18087, 0]
click at [319, 238] on div "@Victor192 - We should exchange WhatsApp numbers or what do you think" at bounding box center [285, 244] width 413 height 19
